Goal: Communication & Community: Answer question/provide support

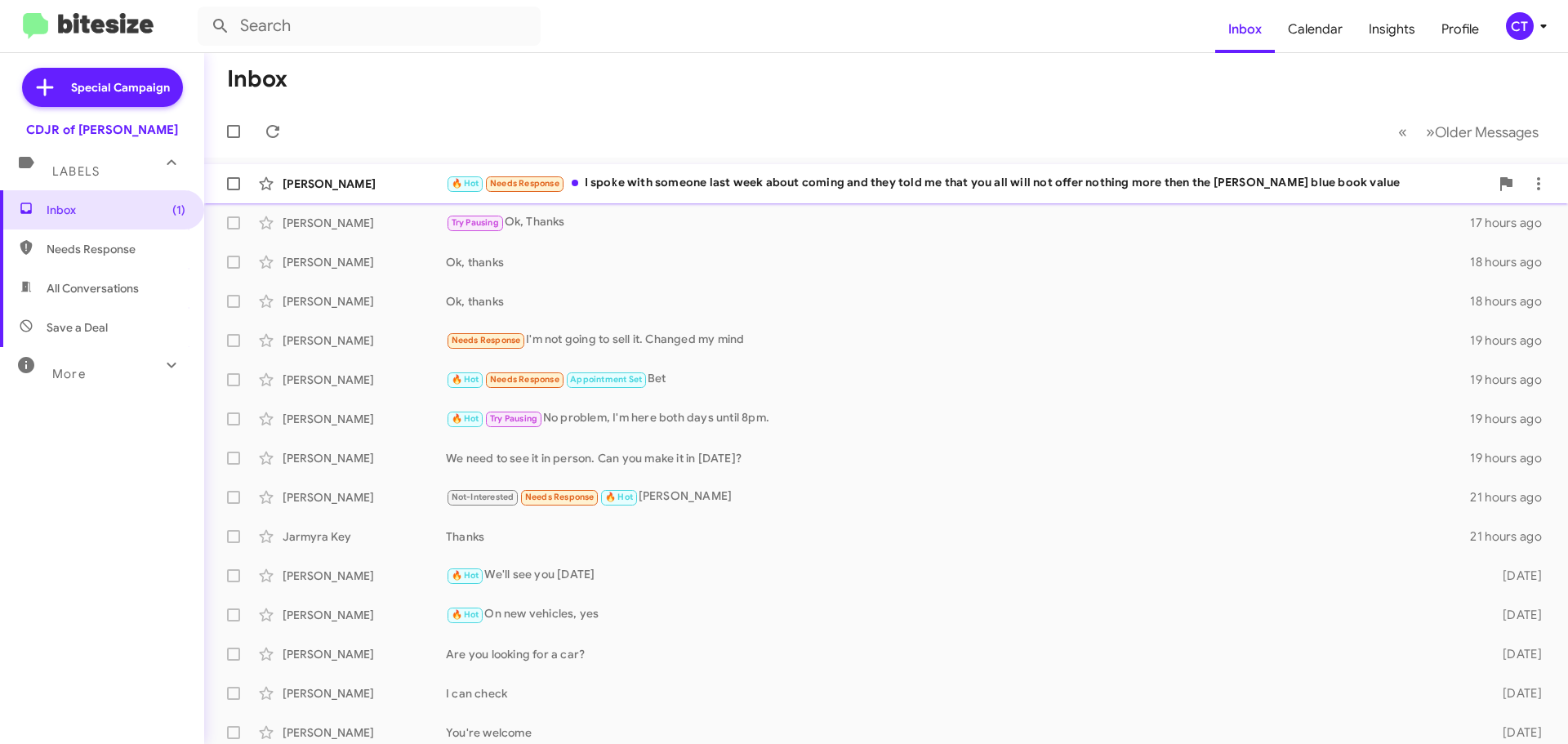
click at [697, 178] on div "🔥 Hot Needs Response I spoke with someone last week about coming and they told …" at bounding box center [967, 183] width 1044 height 19
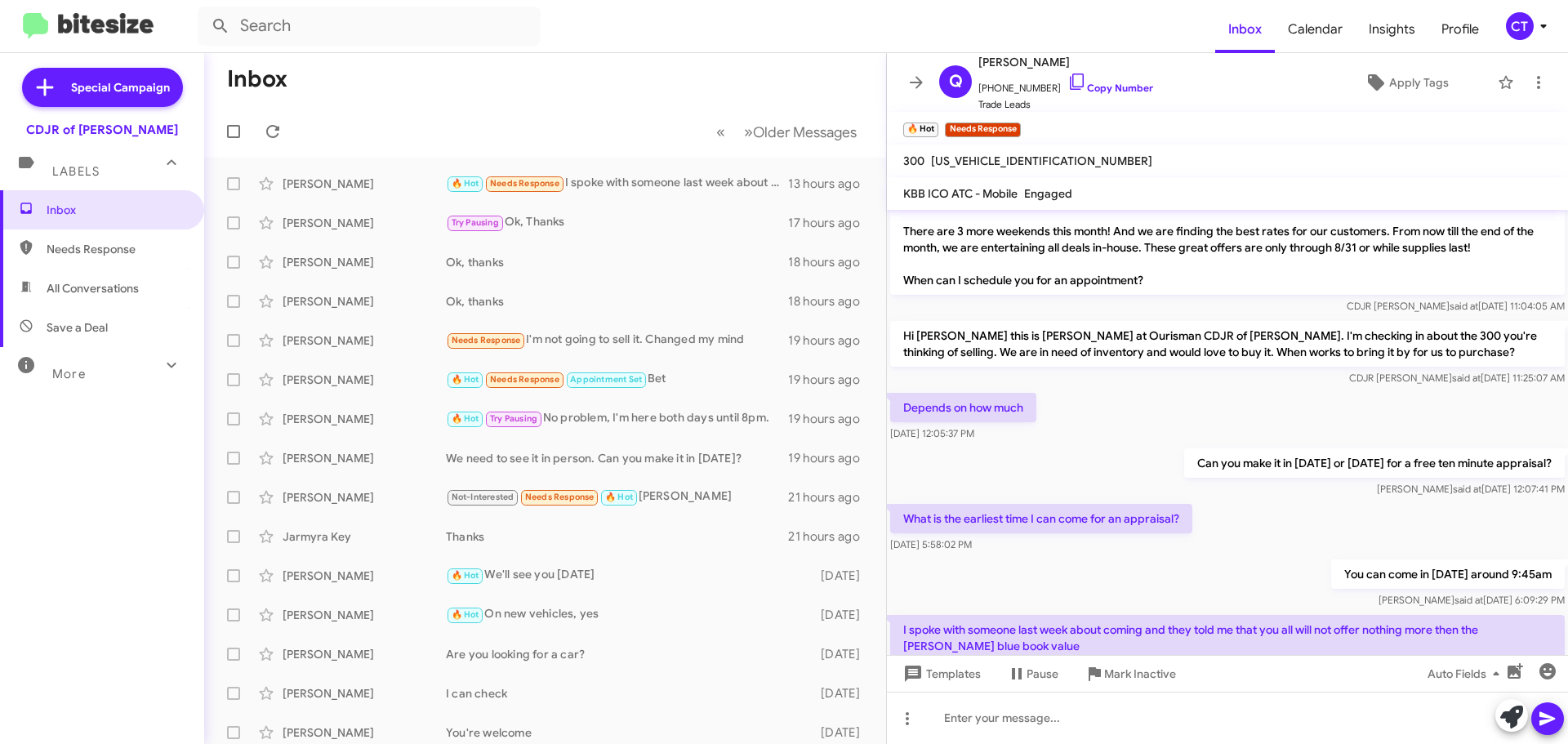
scroll to position [559, 0]
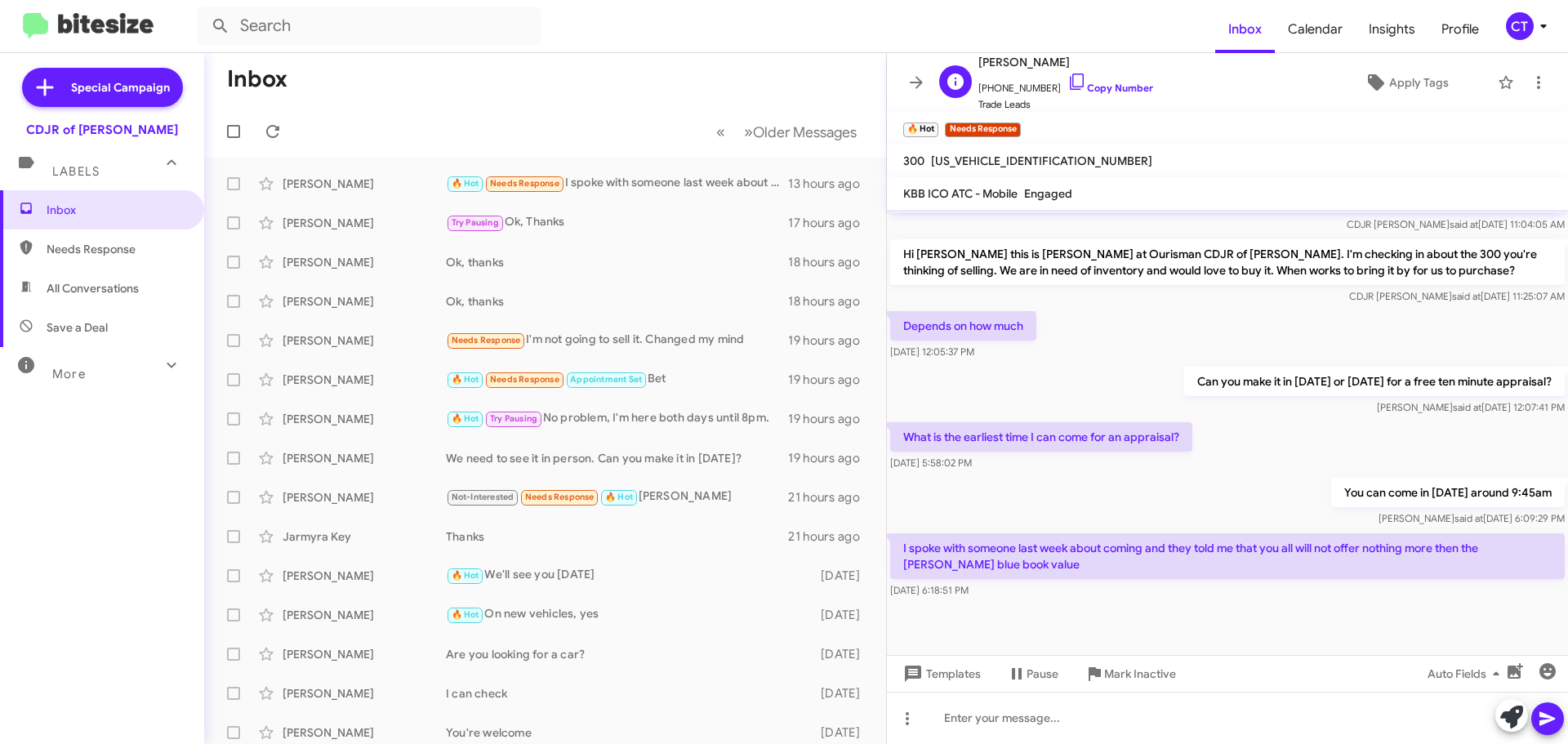
drag, startPoint x: 1065, startPoint y: 78, endPoint x: 1044, endPoint y: 91, distance: 24.7
click at [1067, 78] on icon at bounding box center [1077, 82] width 20 height 20
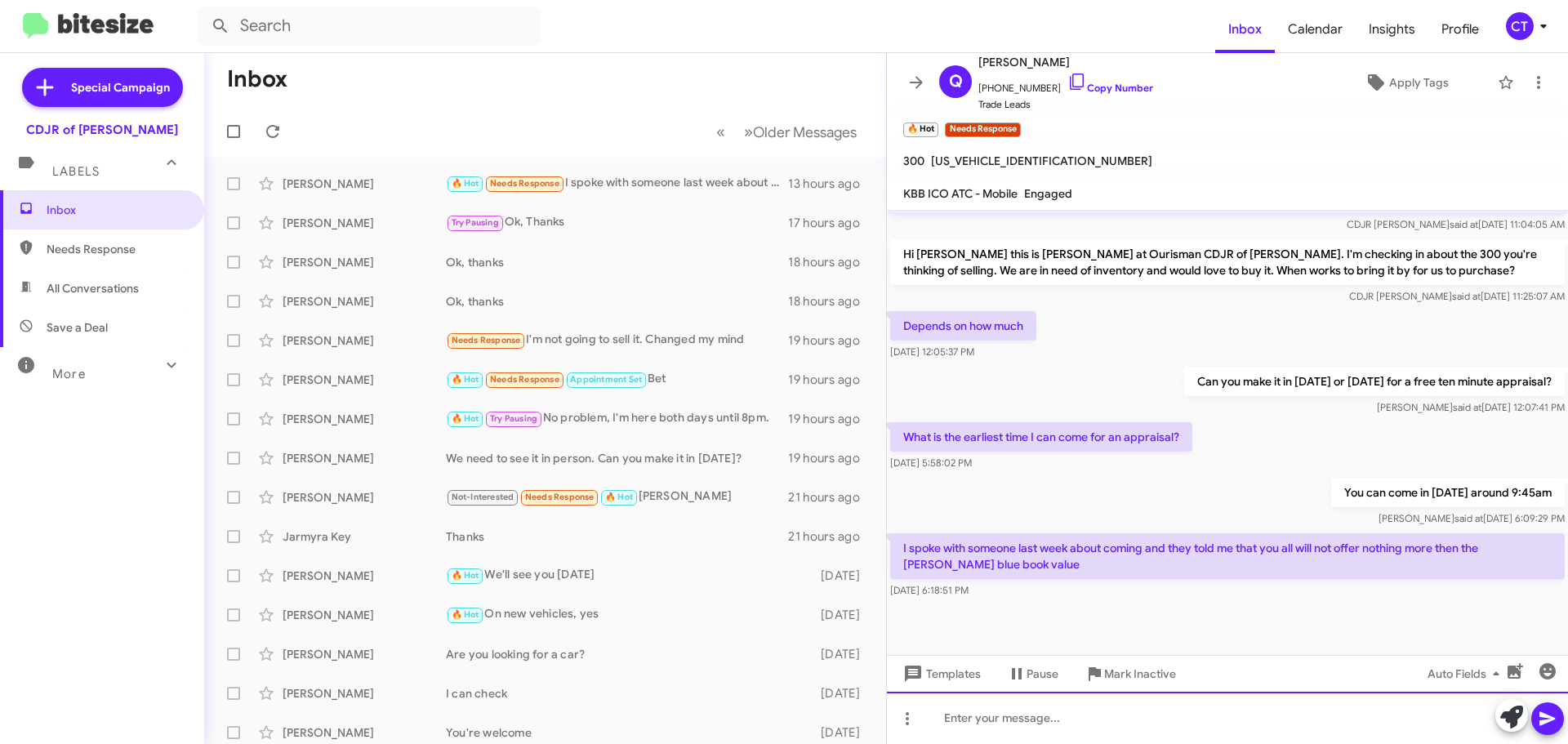
click at [1106, 734] on div at bounding box center [1227, 717] width 681 height 52
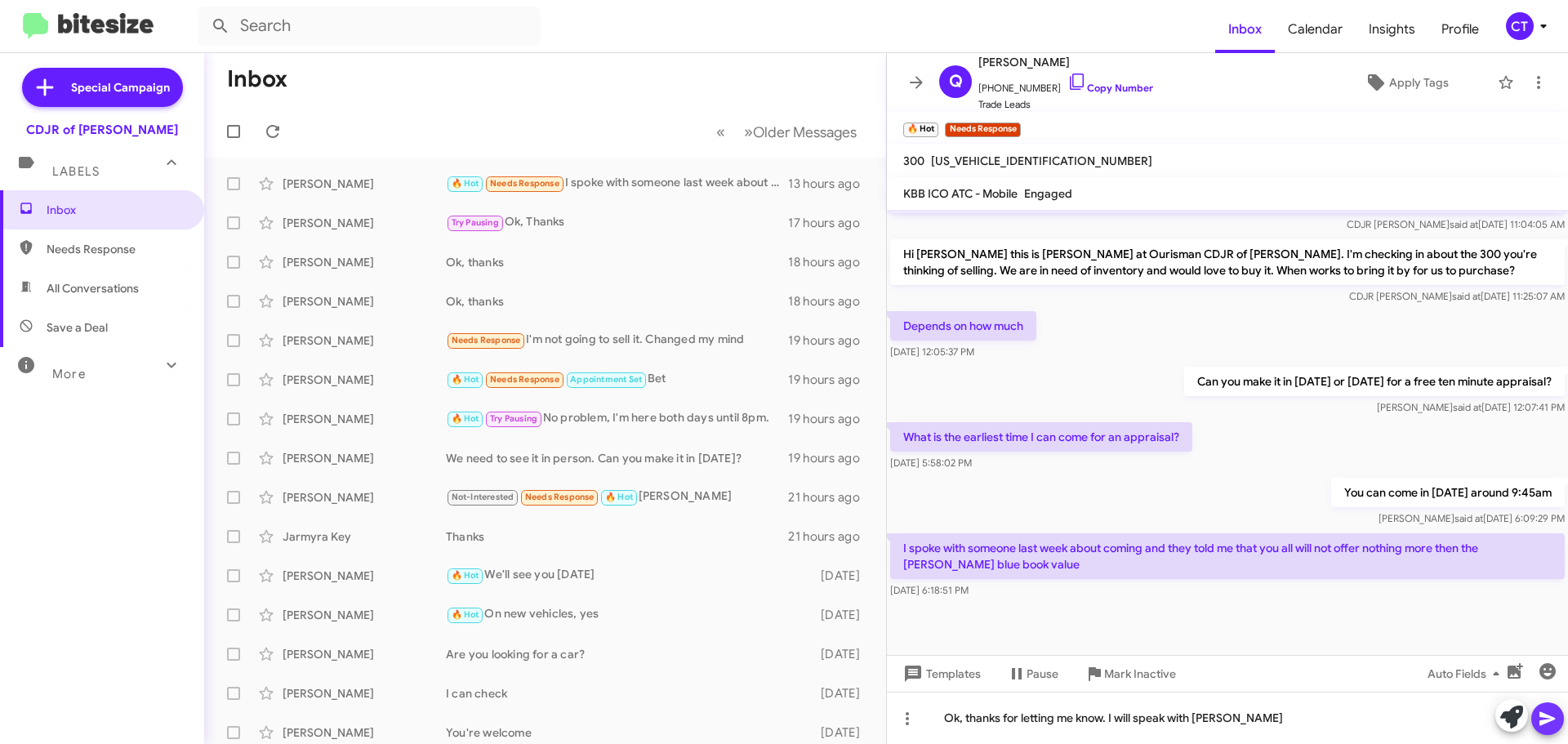
click at [1551, 728] on icon at bounding box center [1547, 719] width 20 height 20
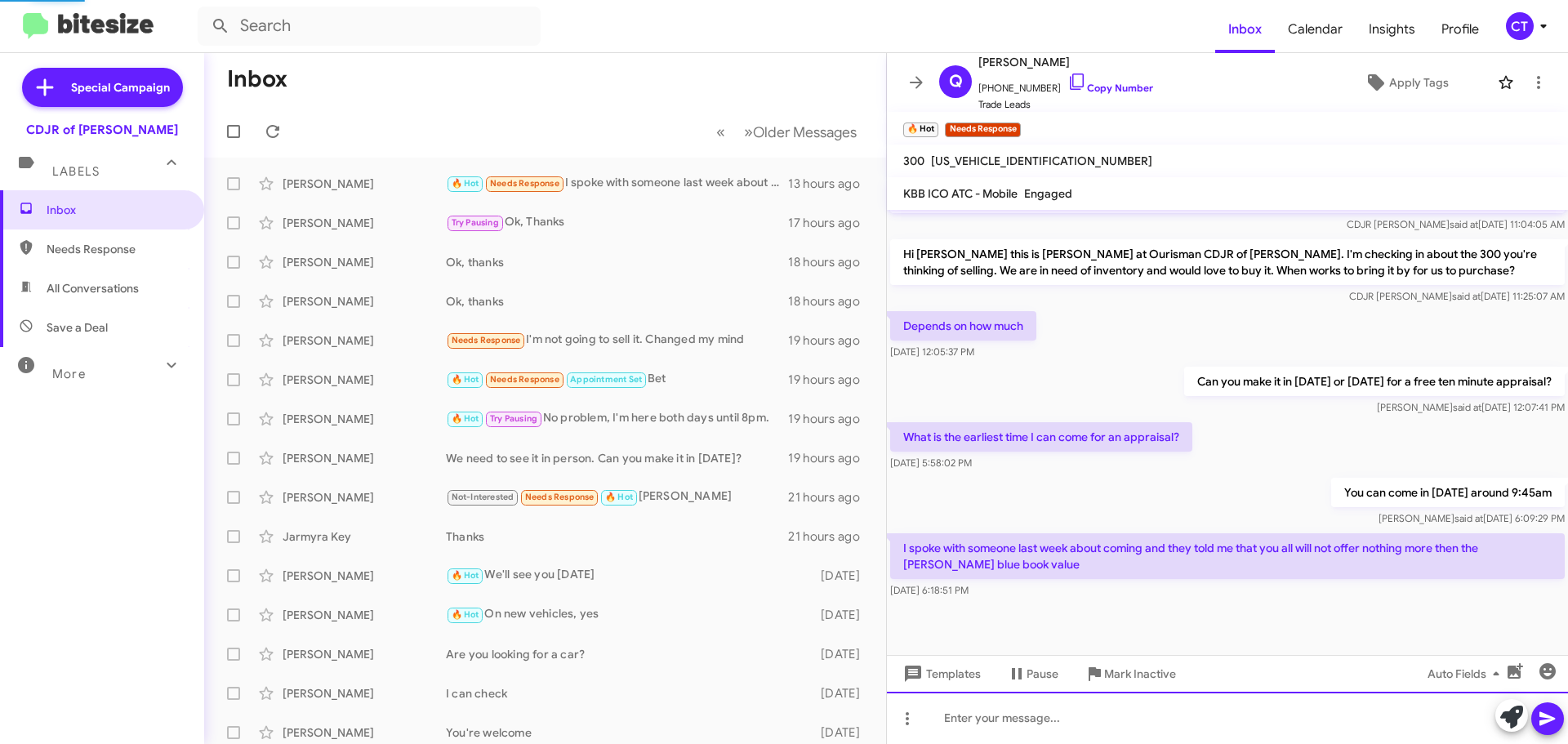
scroll to position [0, 0]
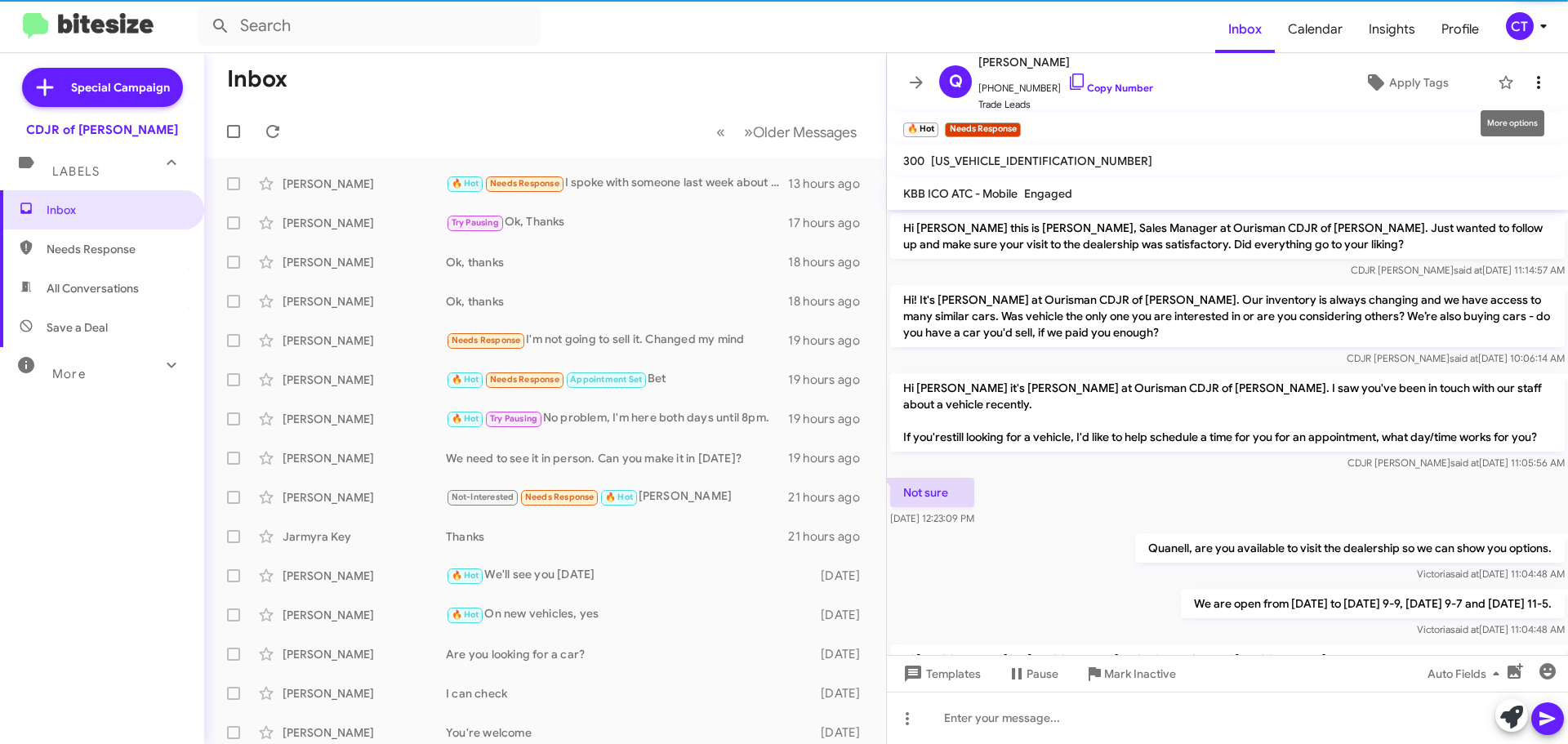
click at [1529, 78] on icon at bounding box center [1538, 83] width 20 height 20
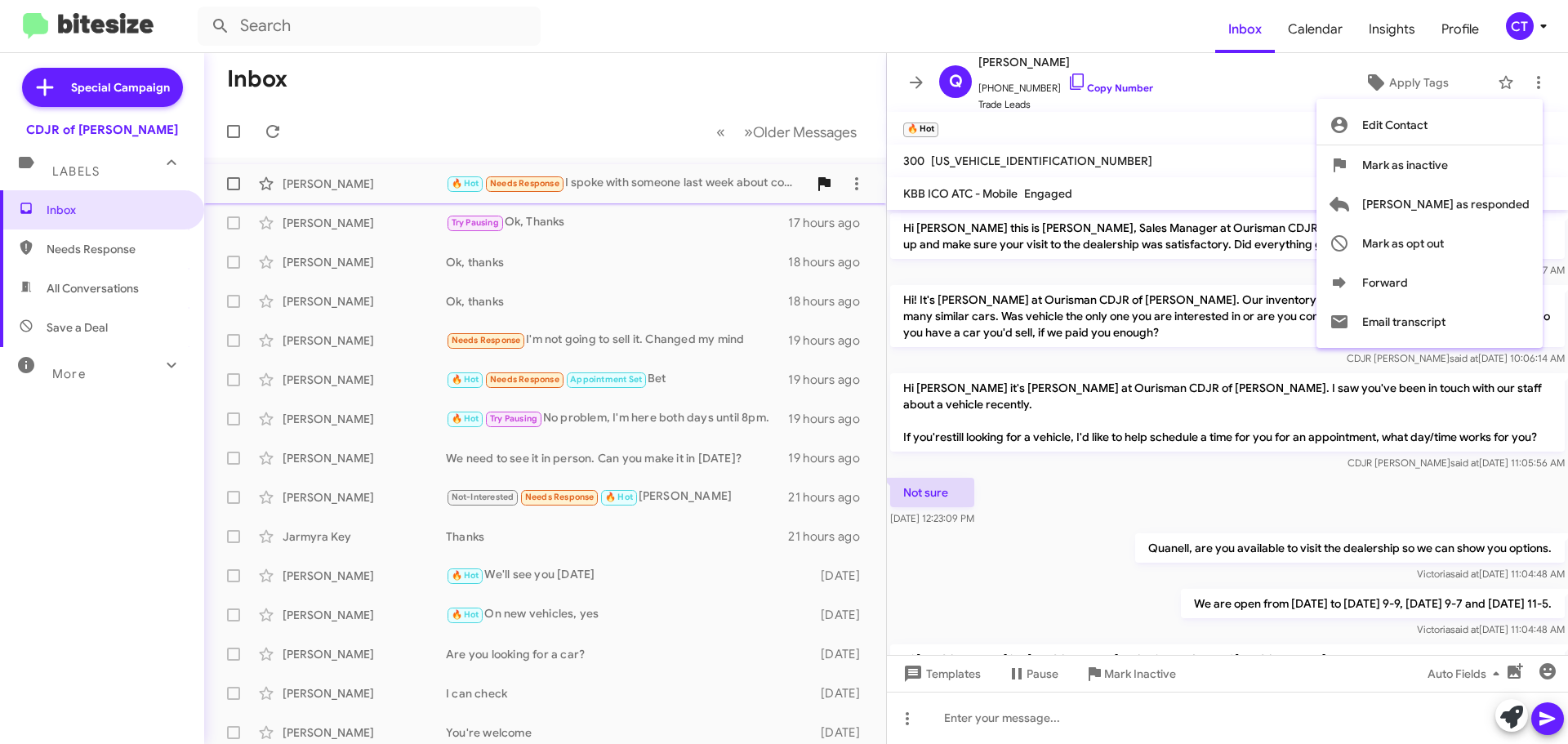
click at [1501, 196] on span "Mark as responded" at bounding box center [1446, 205] width 168 height 40
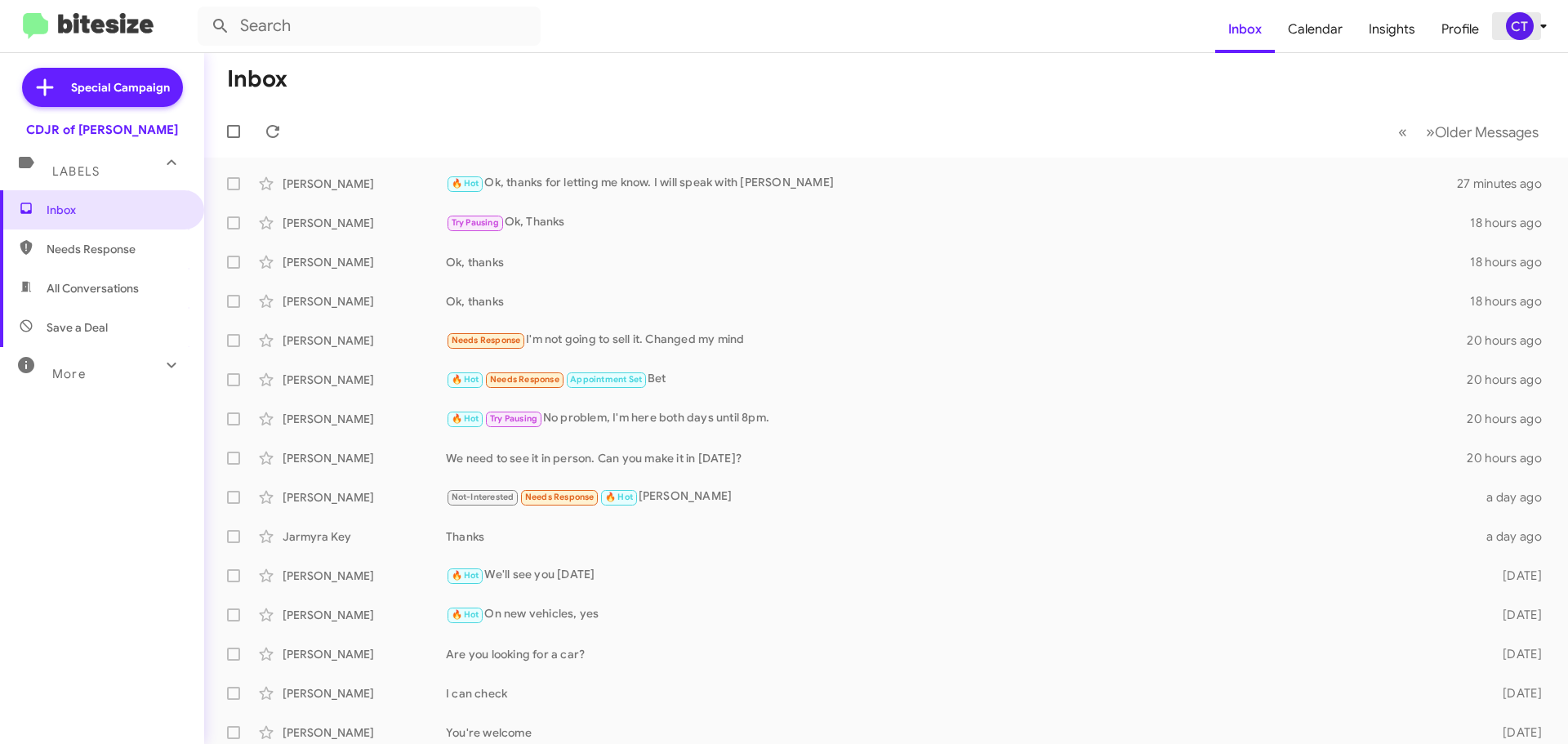
click at [1541, 21] on icon at bounding box center [1543, 27] width 20 height 20
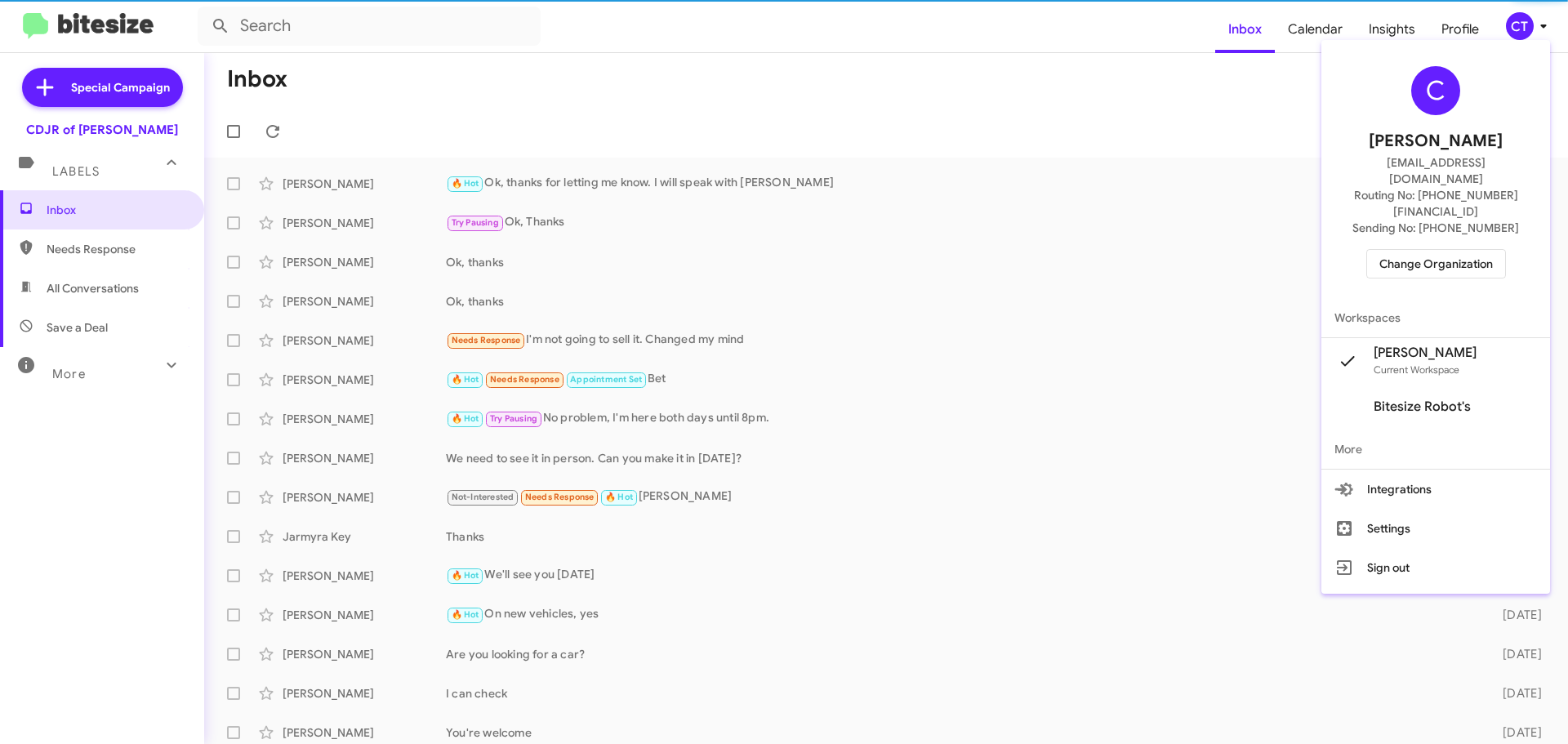
click at [1404, 250] on span "Change Organization" at bounding box center [1436, 264] width 114 height 28
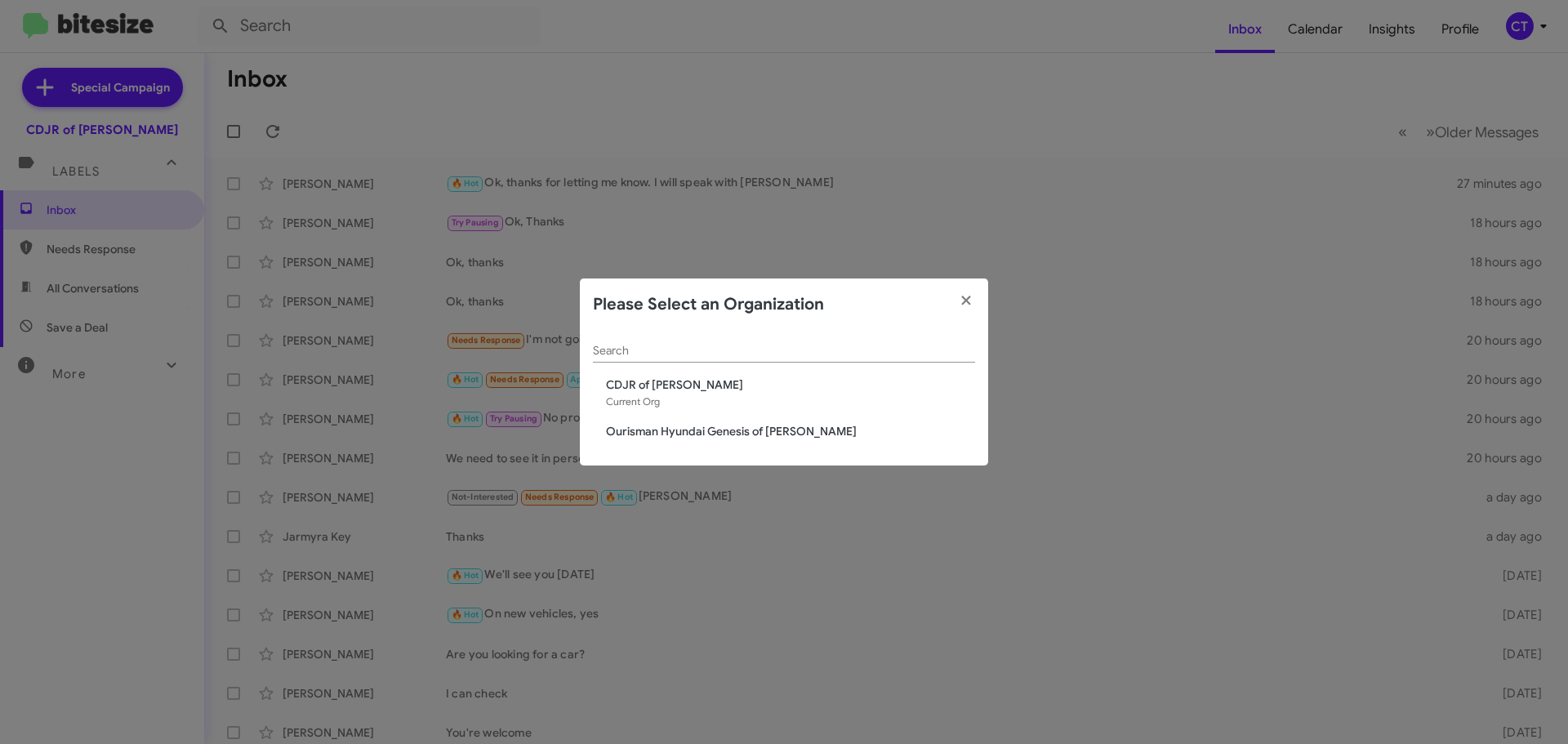
click at [646, 428] on span "Ourisman Hyundai Genesis of [PERSON_NAME]" at bounding box center [791, 431] width 369 height 17
